Goal: Transaction & Acquisition: Purchase product/service

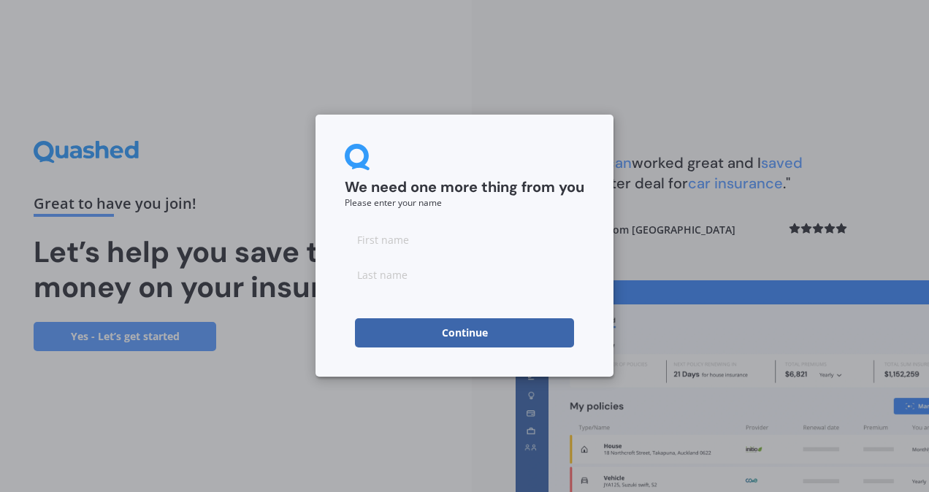
click at [371, 244] on input at bounding box center [465, 239] width 240 height 29
type input "[PERSON_NAME]"
click button "Continue" at bounding box center [464, 332] width 219 height 29
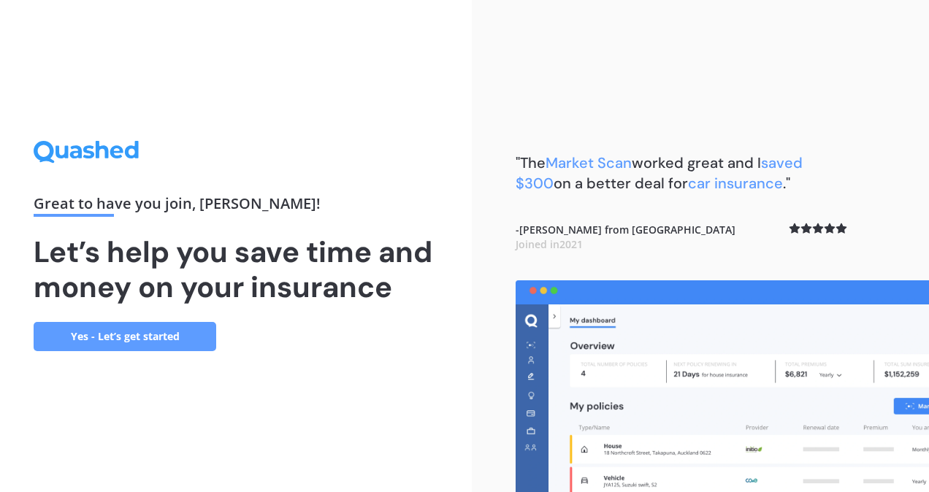
click at [136, 342] on link "Yes - Let’s get started" at bounding box center [125, 336] width 183 height 29
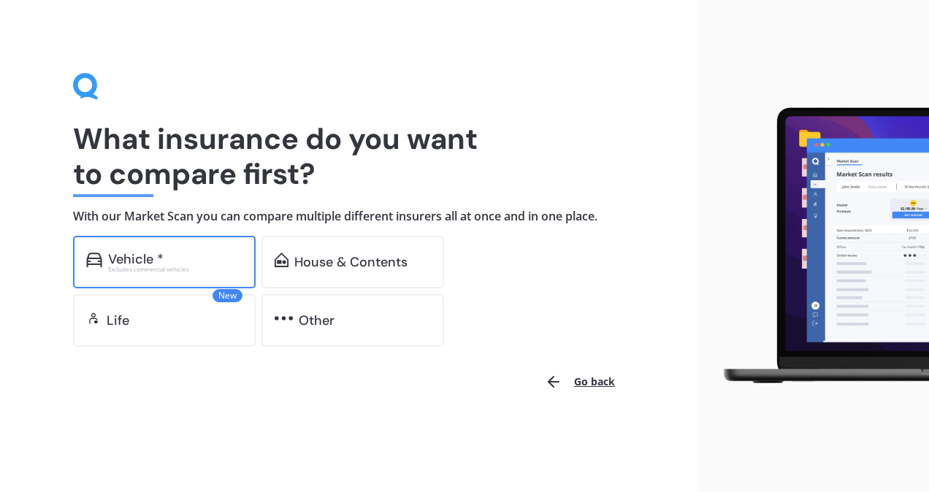
click at [131, 270] on div "Excludes commercial vehicles" at bounding box center [175, 270] width 134 height 6
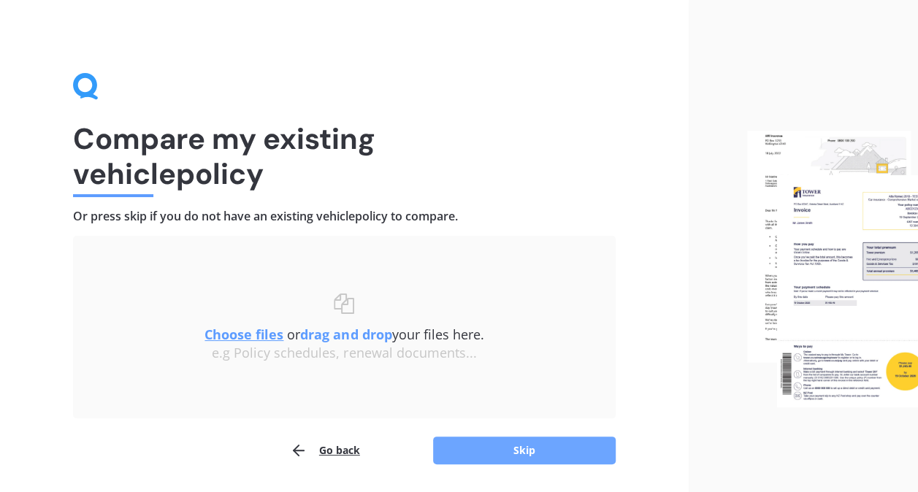
click at [476, 452] on button "Skip" at bounding box center [524, 451] width 183 height 28
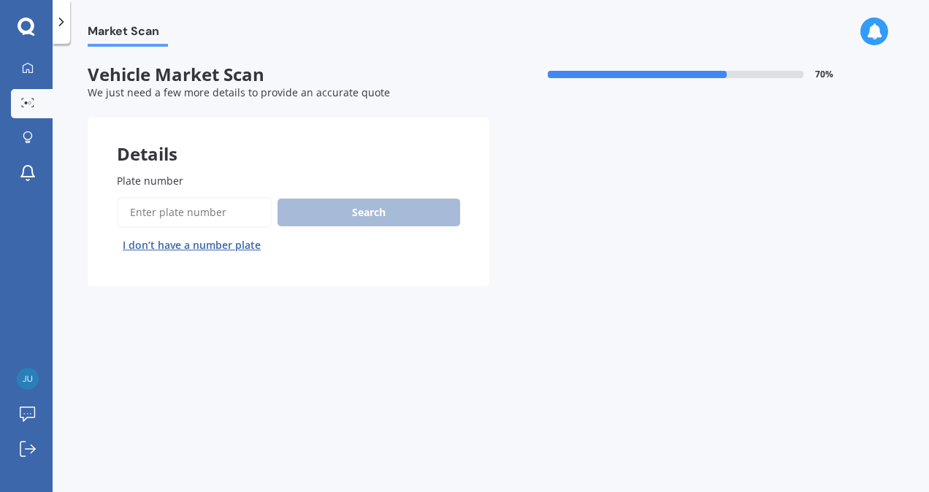
click at [211, 210] on input "Plate number" at bounding box center [194, 212] width 155 height 31
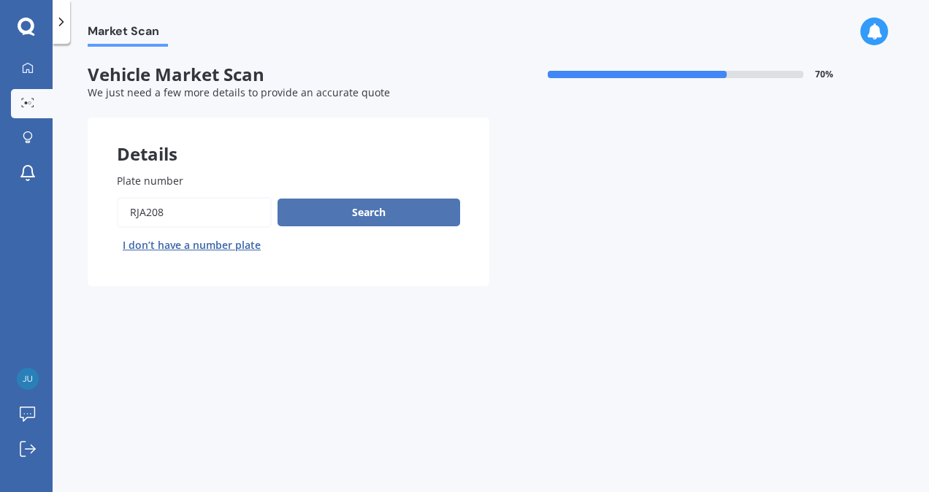
type input "RJA208"
click at [345, 206] on button "Search" at bounding box center [368, 213] width 183 height 28
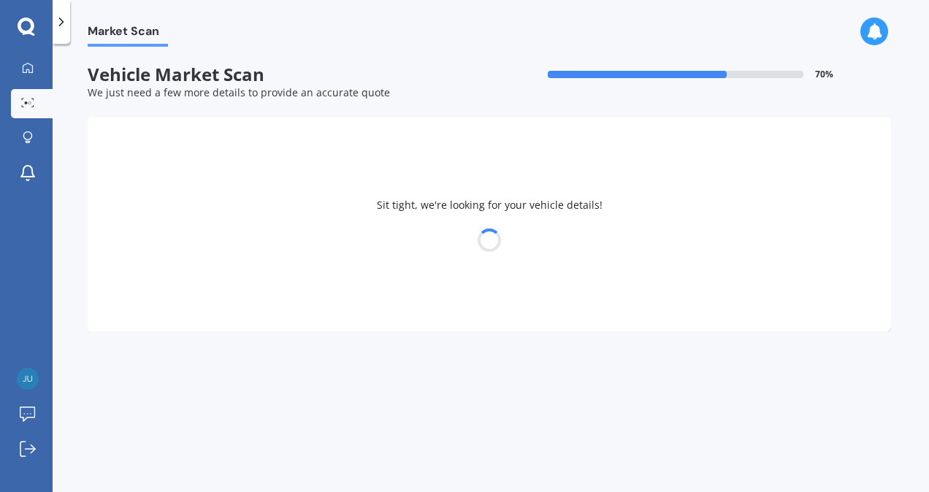
select select "HONDA"
select select "ACCORD"
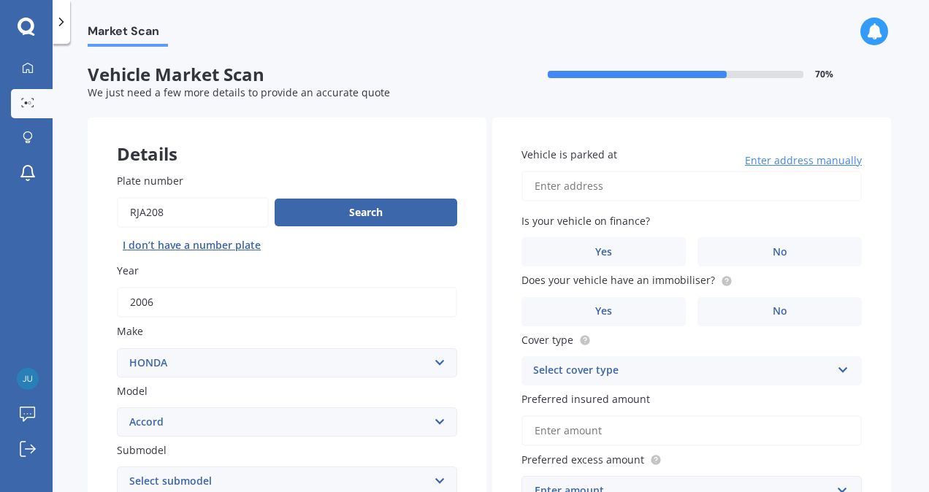
click at [594, 191] on input "Vehicle is parked at" at bounding box center [691, 186] width 340 height 31
type input "81 College Road, Northcote, Auckland 0627"
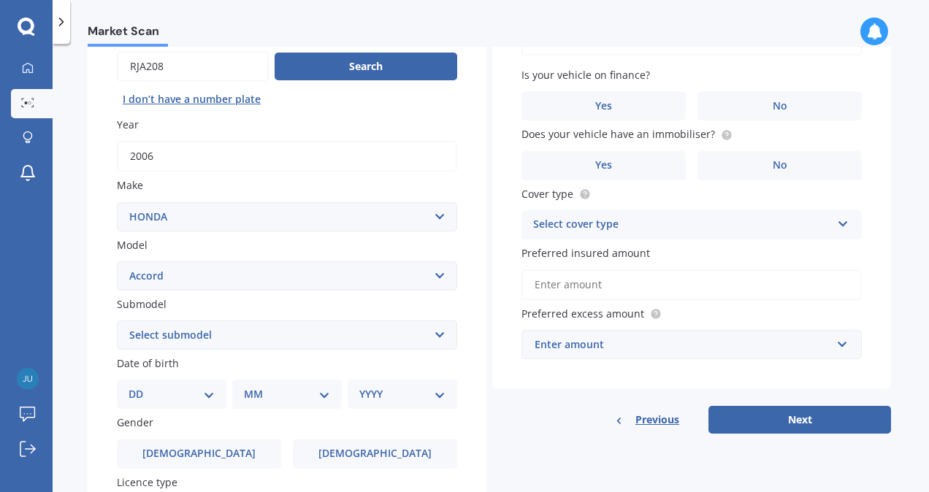
scroll to position [219, 0]
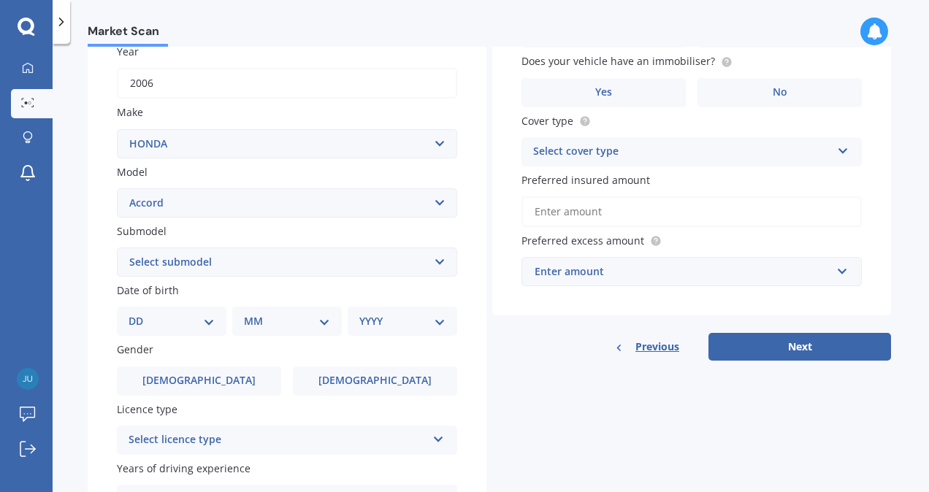
click at [435, 263] on select "Select submodel (all other) 2.2i Euro 2.0 Euro 2.4 Euro 2.4 Tourer Euro R EX EX…" at bounding box center [287, 262] width 340 height 29
select select "EURO 2.4"
click at [117, 248] on select "Select submodel (all other) 2.2i Euro 2.0 Euro 2.4 Euro 2.4 Tourer Euro R EX EX…" at bounding box center [287, 262] width 340 height 29
click at [212, 325] on select "DD 01 02 03 04 05 06 07 08 09 10 11 12 13 14 15 16 17 18 19 20 21 22 23 24 25 2…" at bounding box center [172, 321] width 86 height 16
select select "10"
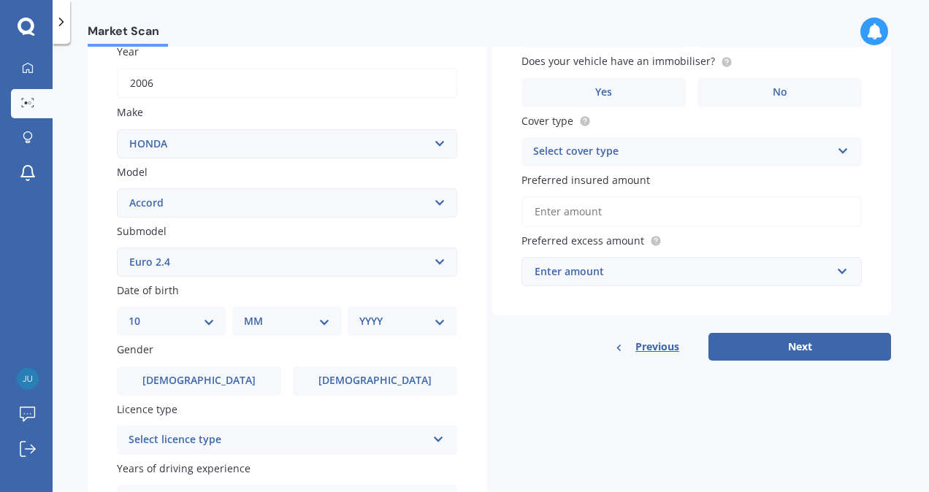
click at [140, 315] on select "DD 01 02 03 04 05 06 07 08 09 10 11 12 13 14 15 16 17 18 19 20 21 22 23 24 25 2…" at bounding box center [172, 321] width 86 height 16
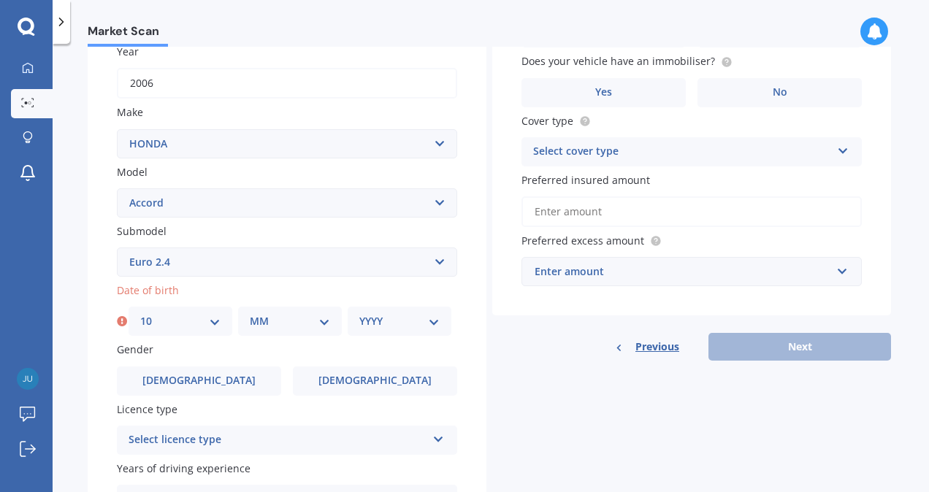
click at [311, 326] on select "MM 01 02 03 04 05 06 07 08 09 10 11 12" at bounding box center [290, 321] width 80 height 16
select select "06"
click at [250, 315] on select "MM 01 02 03 04 05 06 07 08 09 10 11 12" at bounding box center [290, 321] width 80 height 16
click at [403, 321] on select "YYYY 2025 2024 2023 2022 2021 2020 2019 2018 2017 2016 2015 2014 2013 2012 2011…" at bounding box center [399, 321] width 80 height 16
select select "2001"
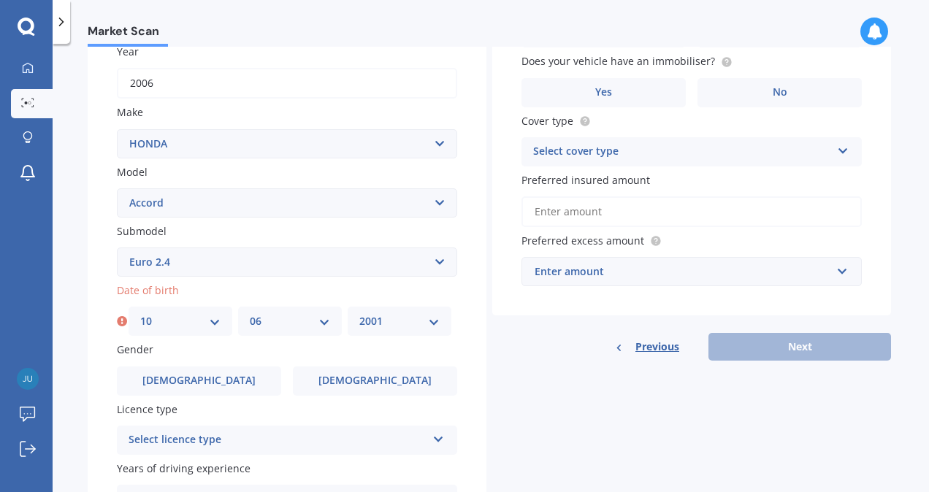
click at [359, 315] on select "YYYY 2025 2024 2023 2022 2021 2020 2019 2018 2017 2016 2015 2014 2013 2012 2011…" at bounding box center [399, 321] width 80 height 16
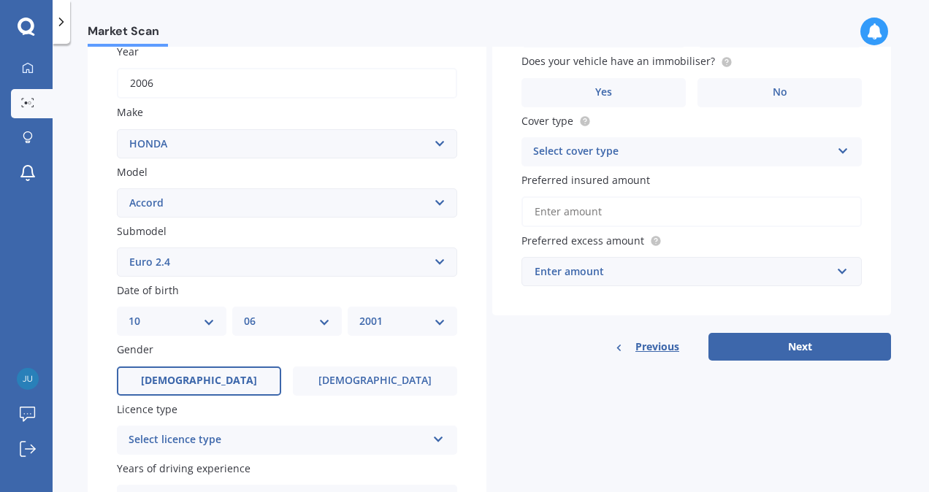
click at [213, 388] on label "Male" at bounding box center [199, 381] width 164 height 29
click at [0, 0] on input "Male" at bounding box center [0, 0] width 0 height 0
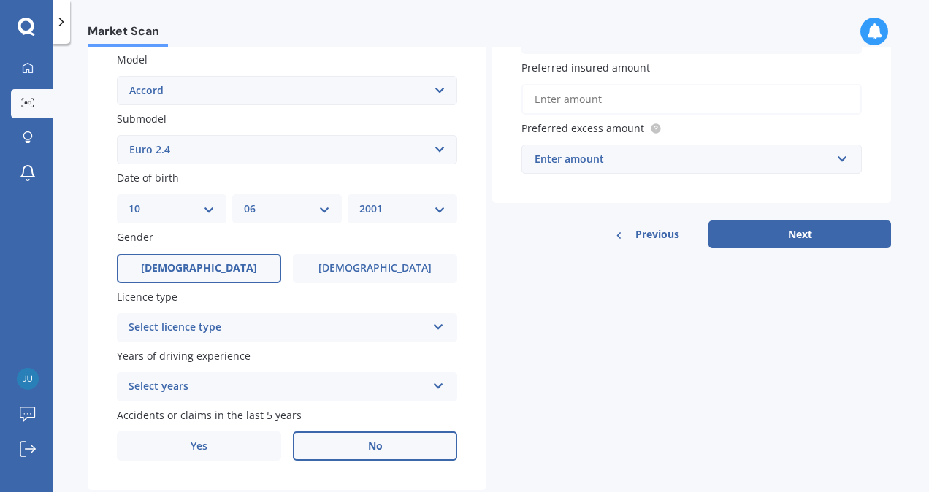
scroll to position [365, 0]
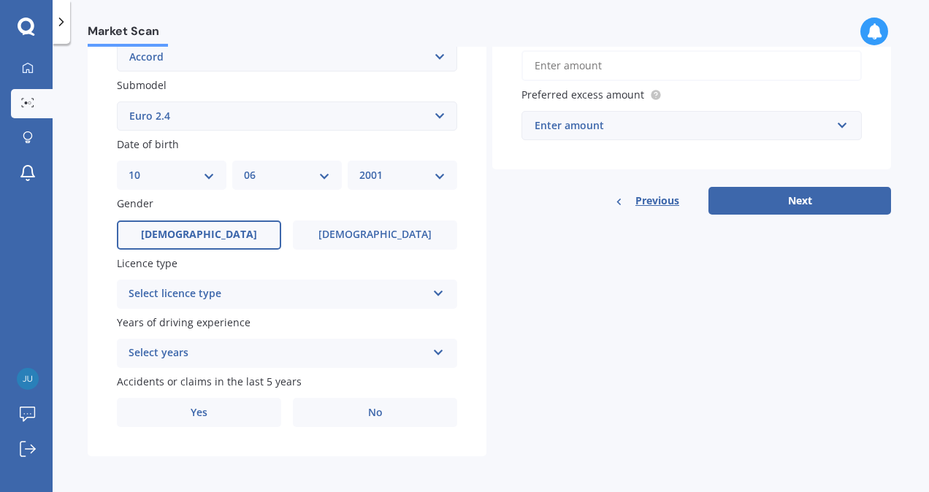
click at [327, 298] on div "Select licence type" at bounding box center [278, 295] width 298 height 18
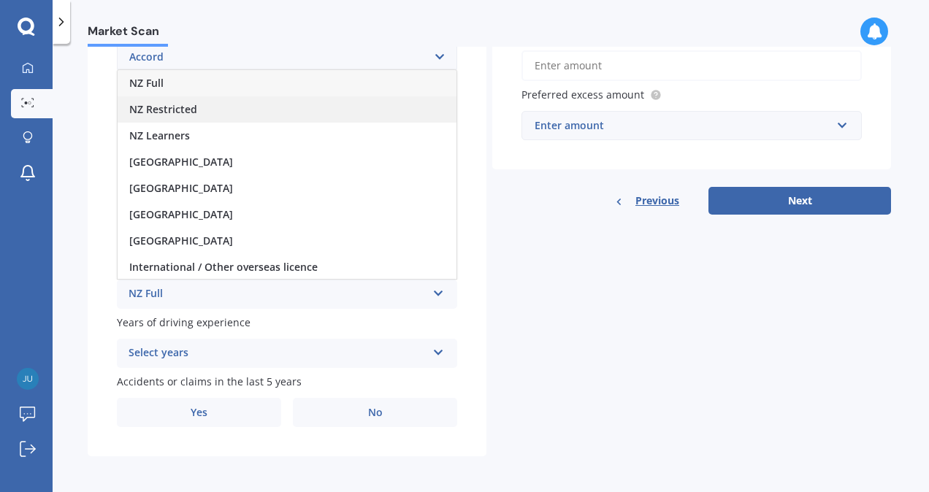
click at [202, 112] on div "NZ Restricted" at bounding box center [287, 109] width 339 height 26
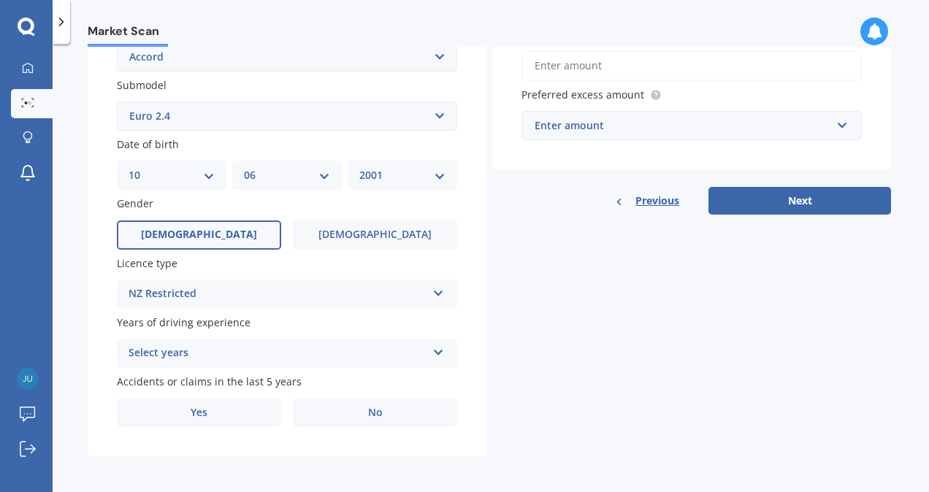
click at [210, 365] on div "Select years 5 or more years 4 years 3 years 2 years 1 year" at bounding box center [287, 353] width 340 height 29
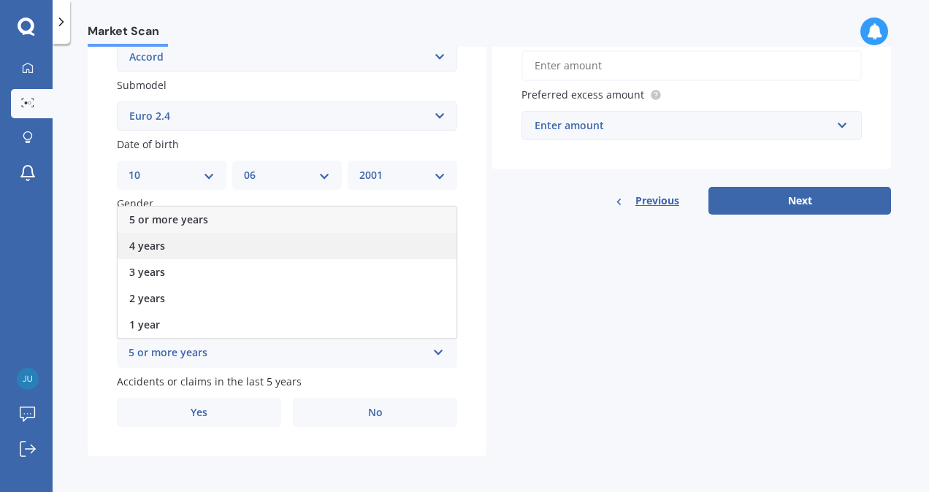
click at [165, 241] on div "4 years" at bounding box center [287, 246] width 339 height 26
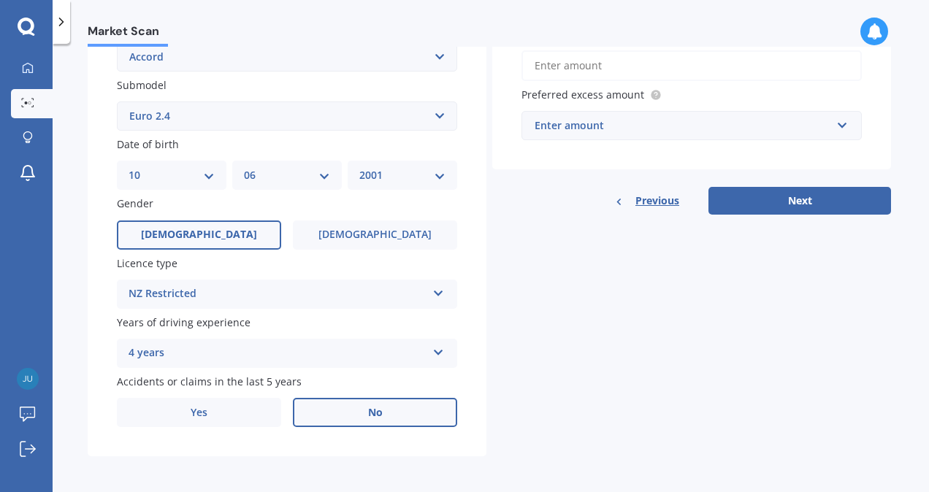
click at [339, 413] on label "No" at bounding box center [375, 412] width 164 height 29
click at [0, 0] on input "No" at bounding box center [0, 0] width 0 height 0
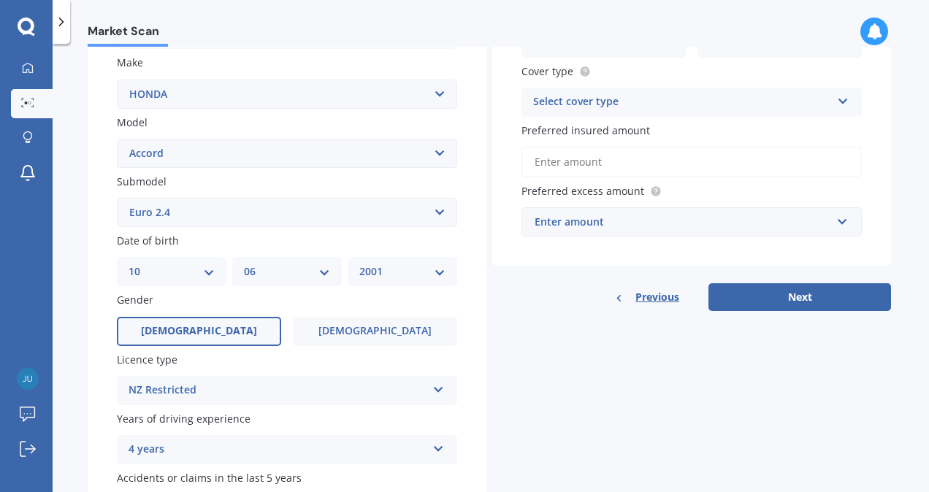
scroll to position [292, 0]
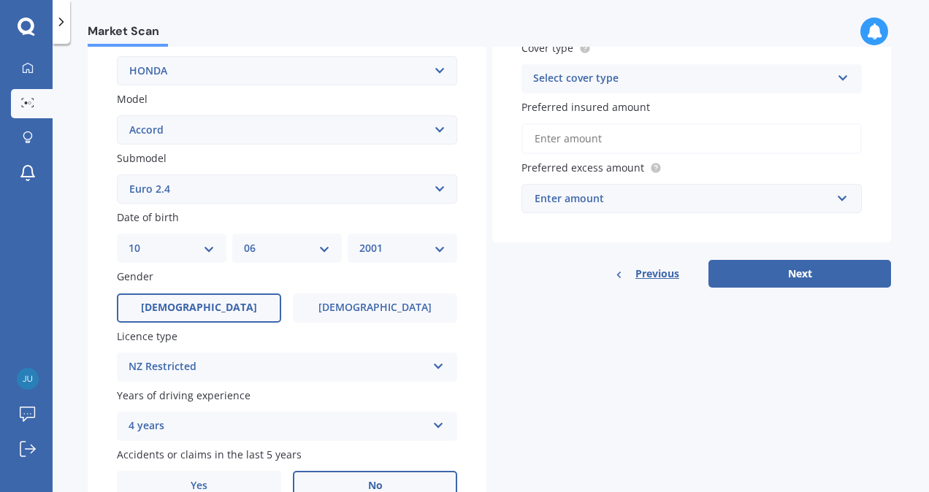
click at [212, 427] on div "4 years" at bounding box center [278, 427] width 298 height 18
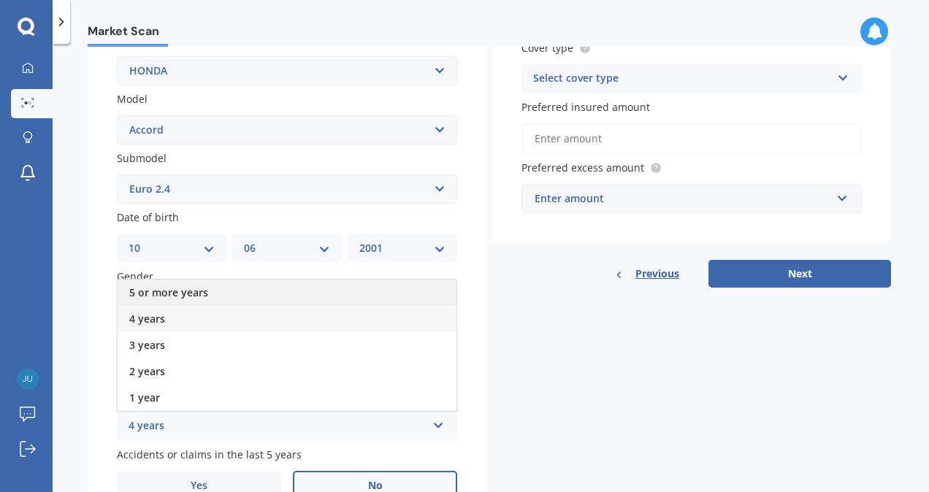
click at [166, 294] on span "5 or more years" at bounding box center [168, 293] width 79 height 14
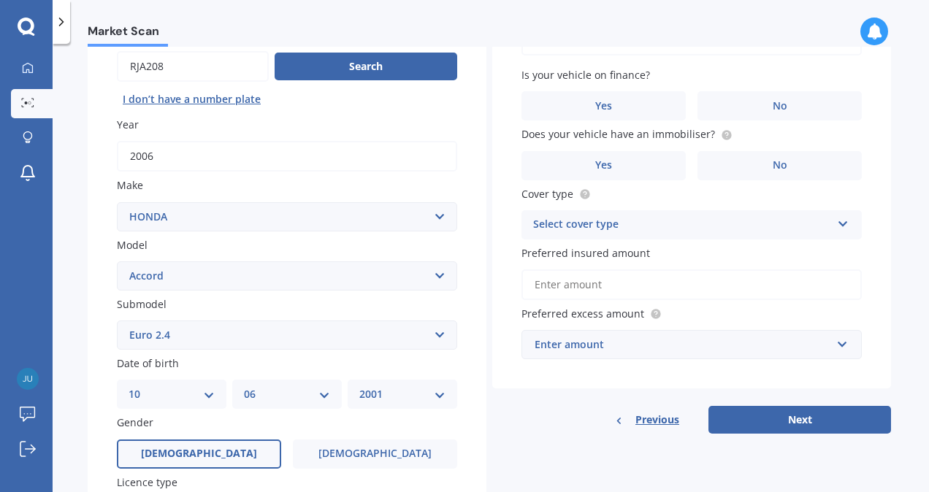
scroll to position [0, 0]
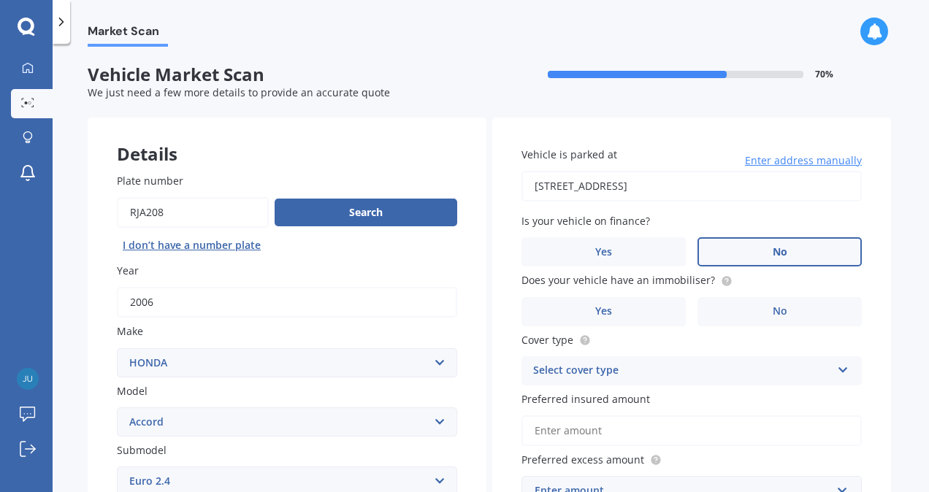
click at [721, 248] on label "No" at bounding box center [779, 251] width 164 height 29
click at [0, 0] on input "No" at bounding box center [0, 0] width 0 height 0
click at [731, 308] on label "No" at bounding box center [779, 311] width 164 height 29
click at [0, 0] on input "No" at bounding box center [0, 0] width 0 height 0
click at [670, 378] on div "Select cover type" at bounding box center [682, 371] width 298 height 18
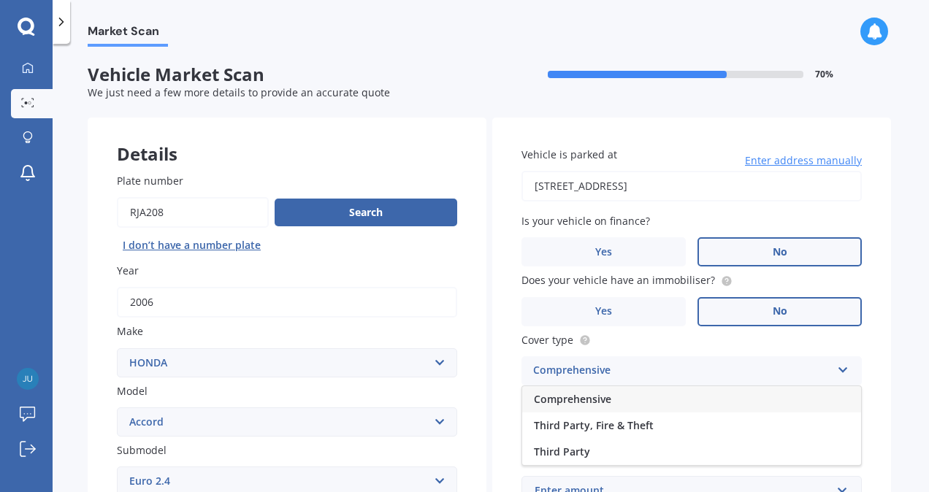
click at [595, 402] on span "Comprehensive" at bounding box center [572, 399] width 77 height 14
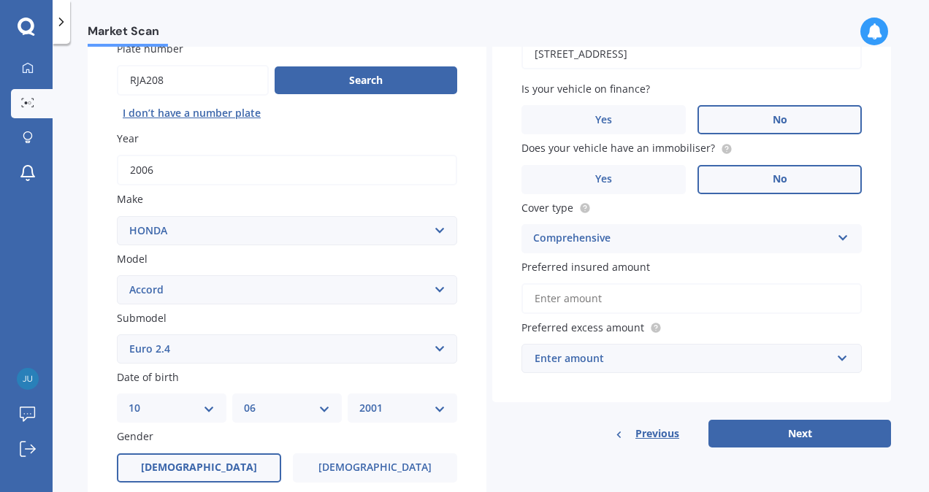
scroll to position [146, 0]
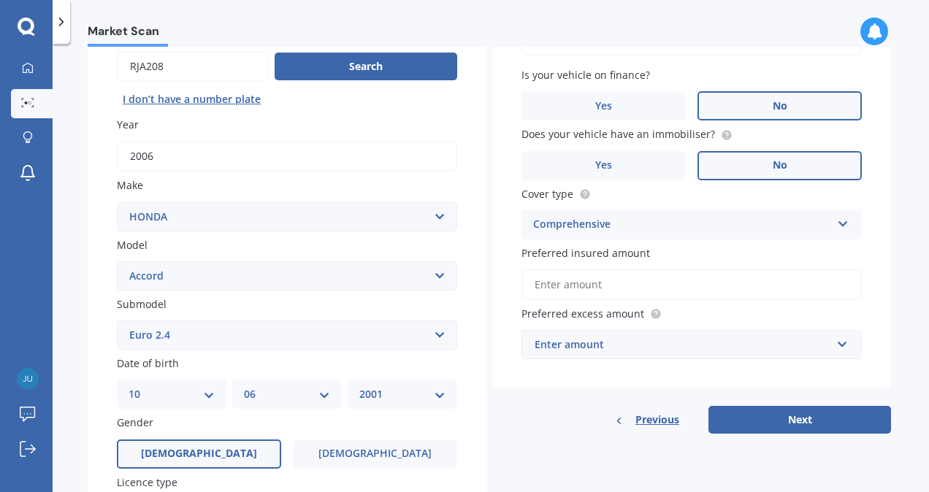
click at [590, 286] on input "Preferred insured amount" at bounding box center [691, 284] width 340 height 31
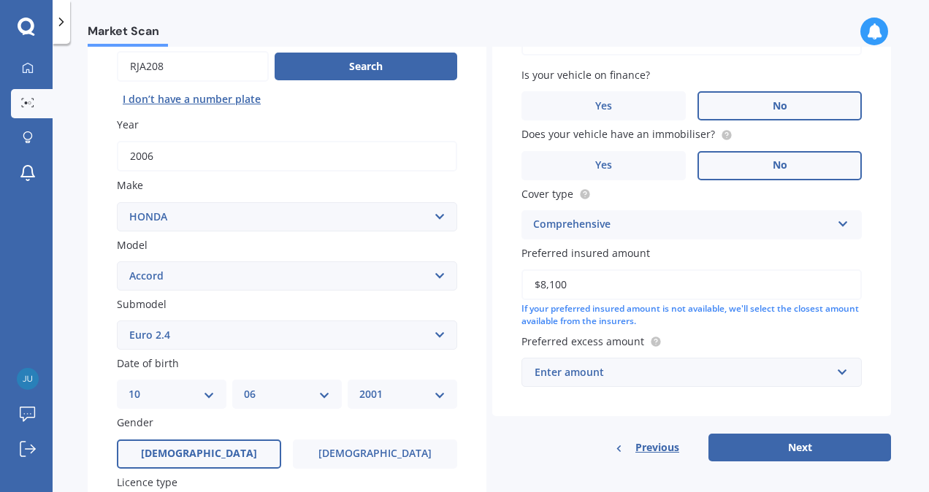
type input "$8,100"
click at [831, 375] on input "text" at bounding box center [686, 373] width 327 height 28
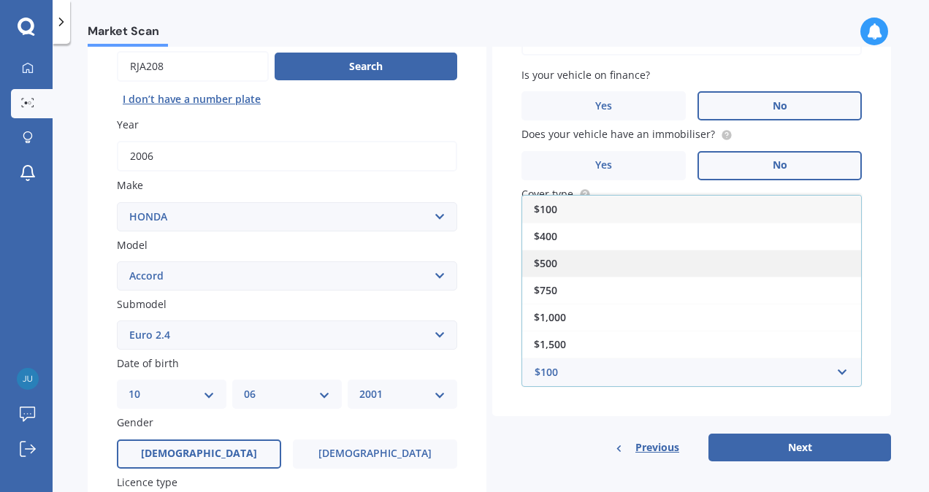
click at [632, 263] on div "$500" at bounding box center [691, 263] width 339 height 27
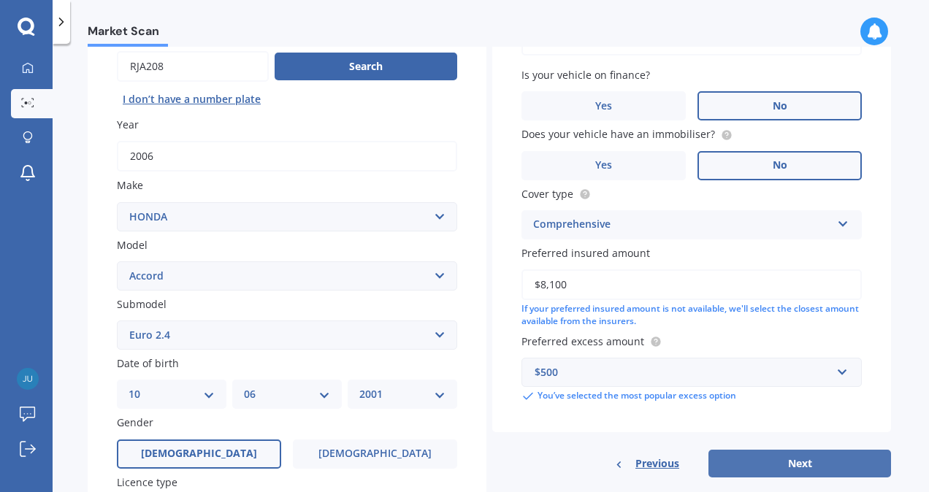
click at [741, 464] on button "Next" at bounding box center [799, 464] width 183 height 28
select select "10"
select select "06"
select select "2001"
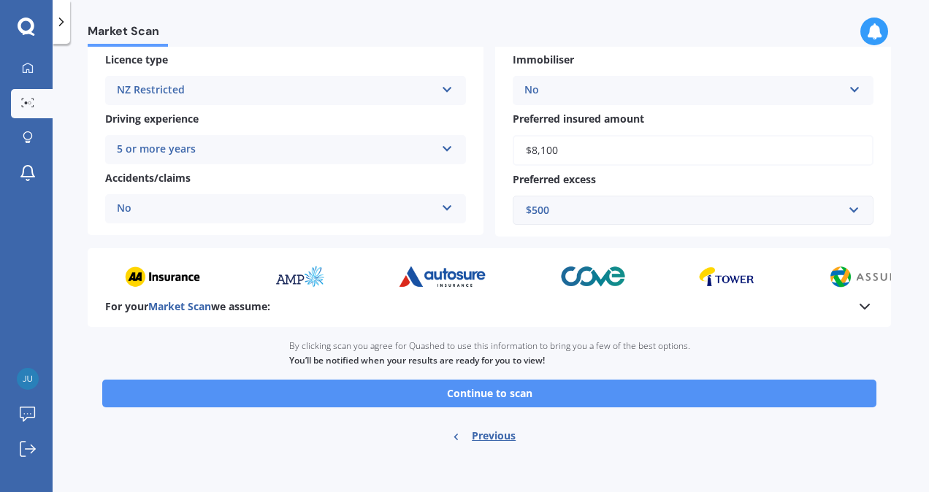
scroll to position [263, 0]
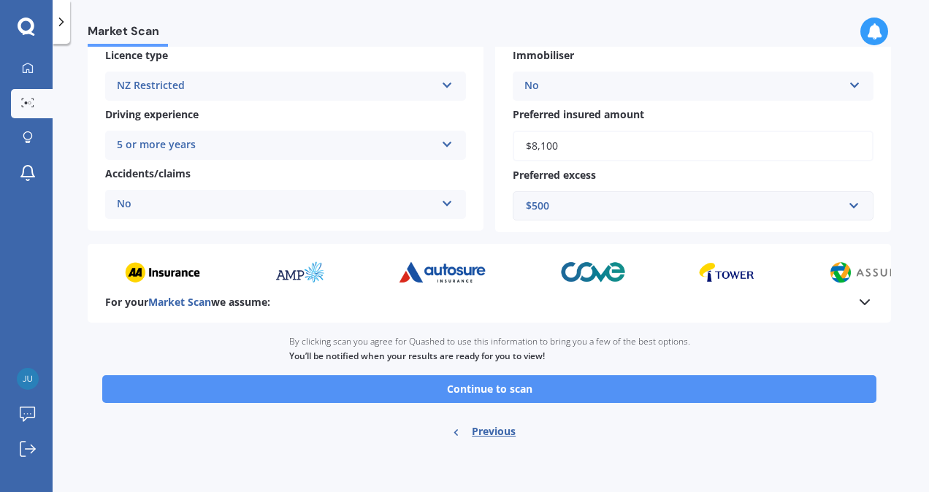
click at [509, 383] on button "Continue to scan" at bounding box center [489, 389] width 774 height 28
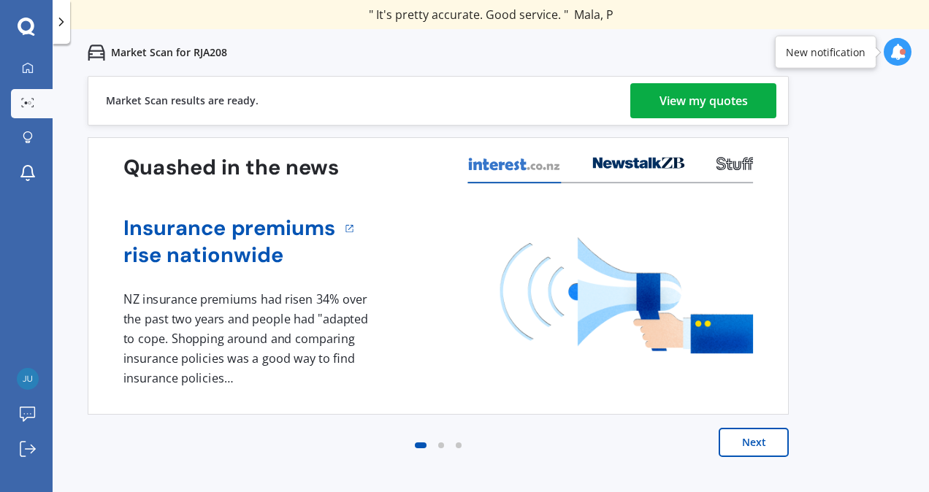
click at [727, 95] on div "View my quotes" at bounding box center [703, 100] width 88 height 35
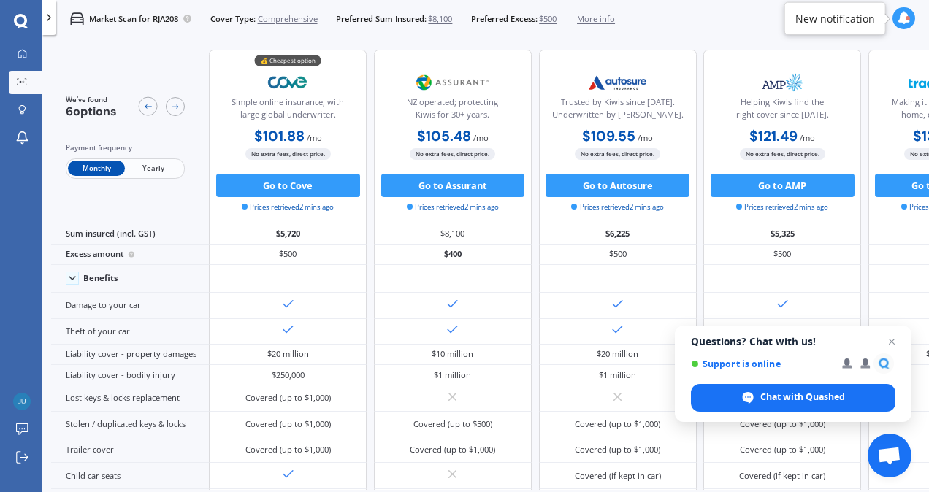
click at [146, 169] on span "Yearly" at bounding box center [153, 168] width 57 height 15
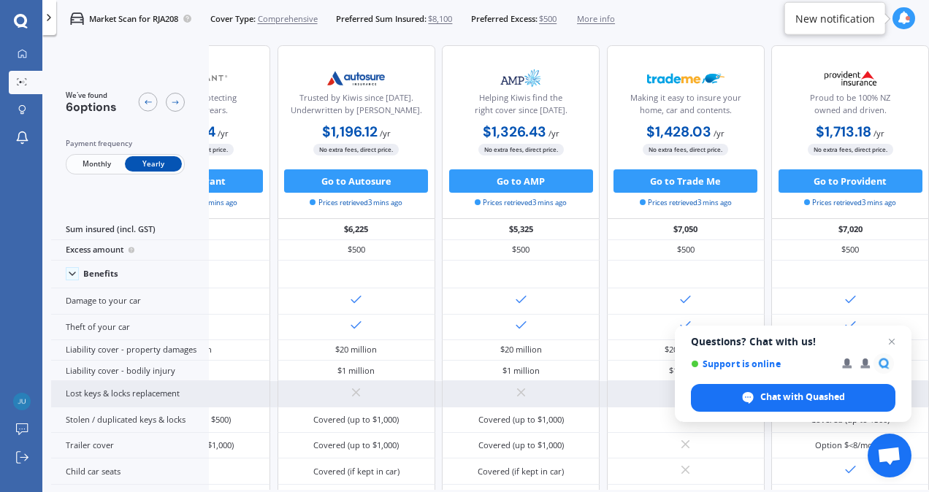
scroll to position [0, 334]
